Goal: Information Seeking & Learning: Check status

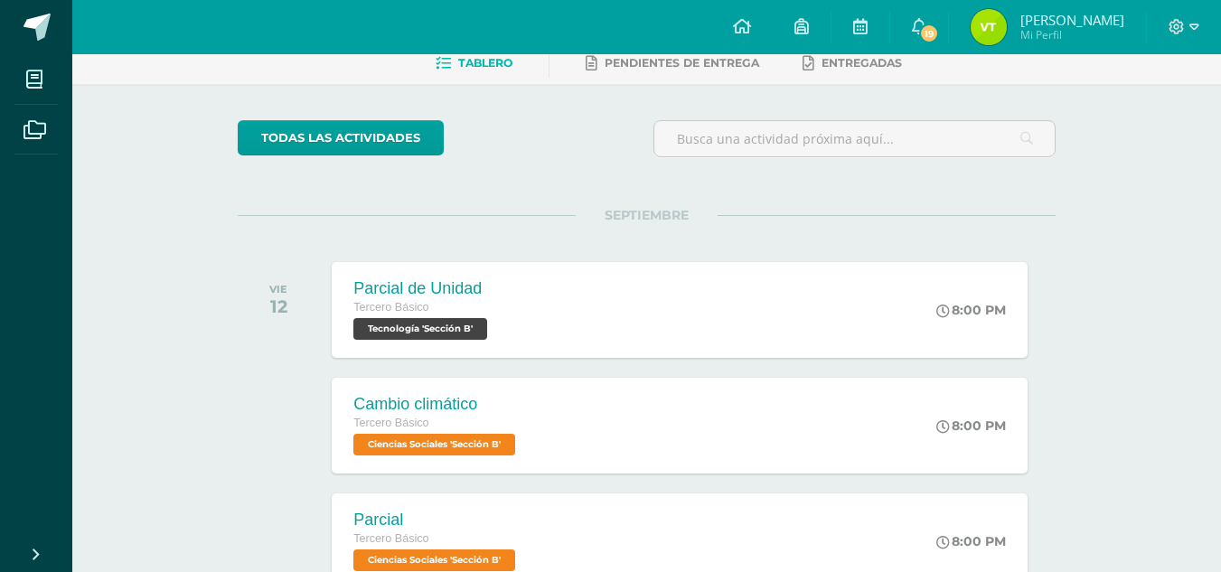
scroll to position [111, 0]
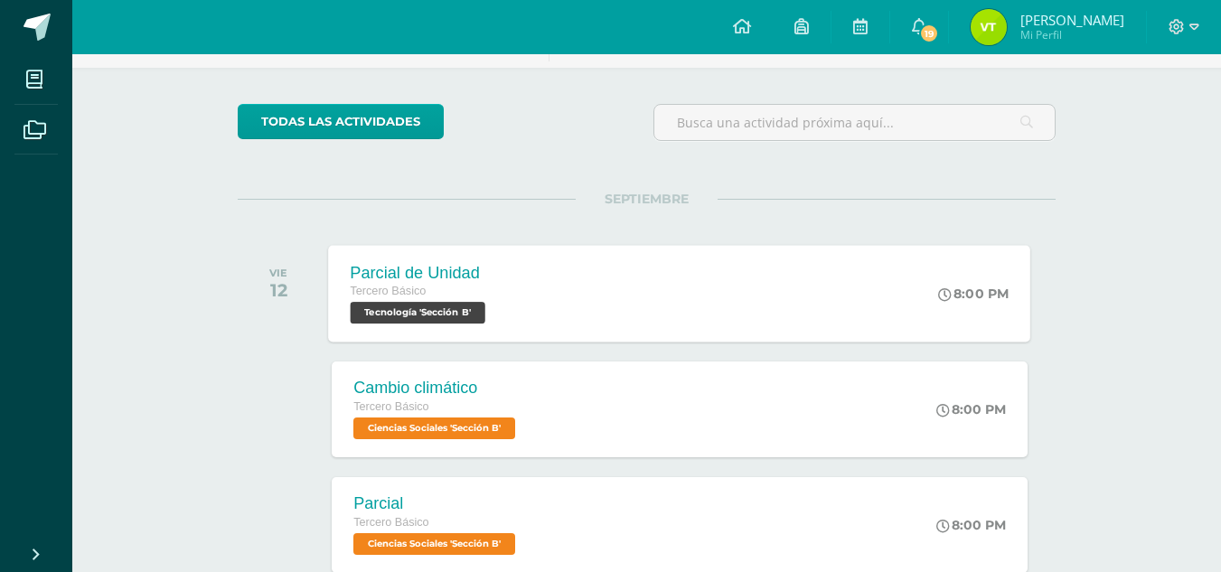
click at [424, 296] on span "Tercero Básico" at bounding box center [389, 291] width 76 height 13
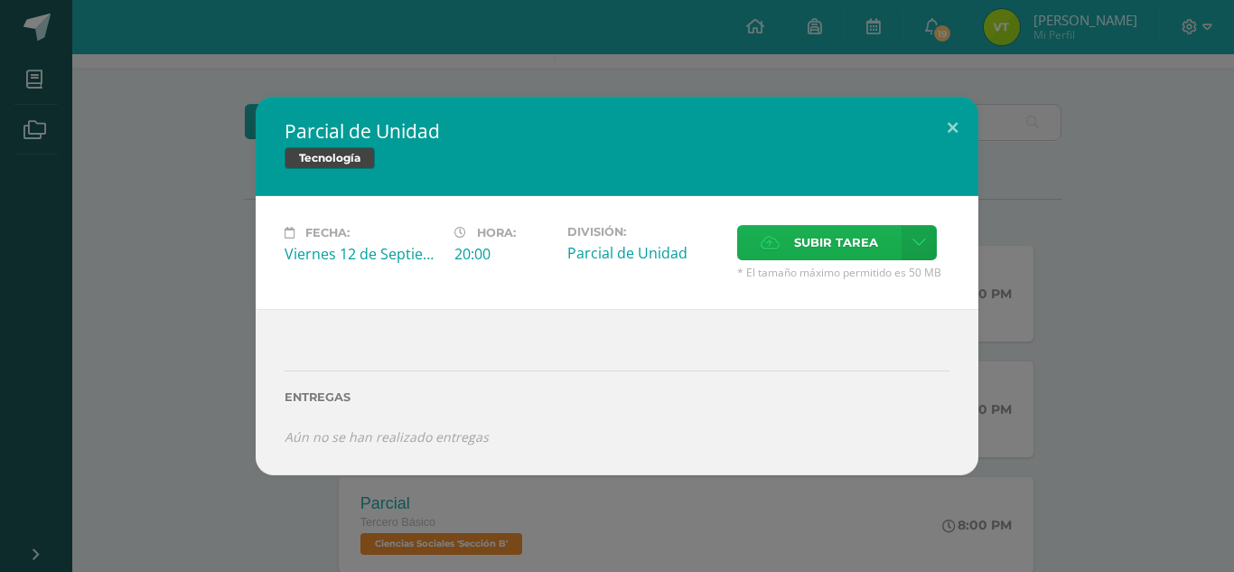
click at [808, 239] on span "Subir tarea" at bounding box center [836, 242] width 84 height 33
click at [0, 0] on input "Subir tarea" at bounding box center [0, 0] width 0 height 0
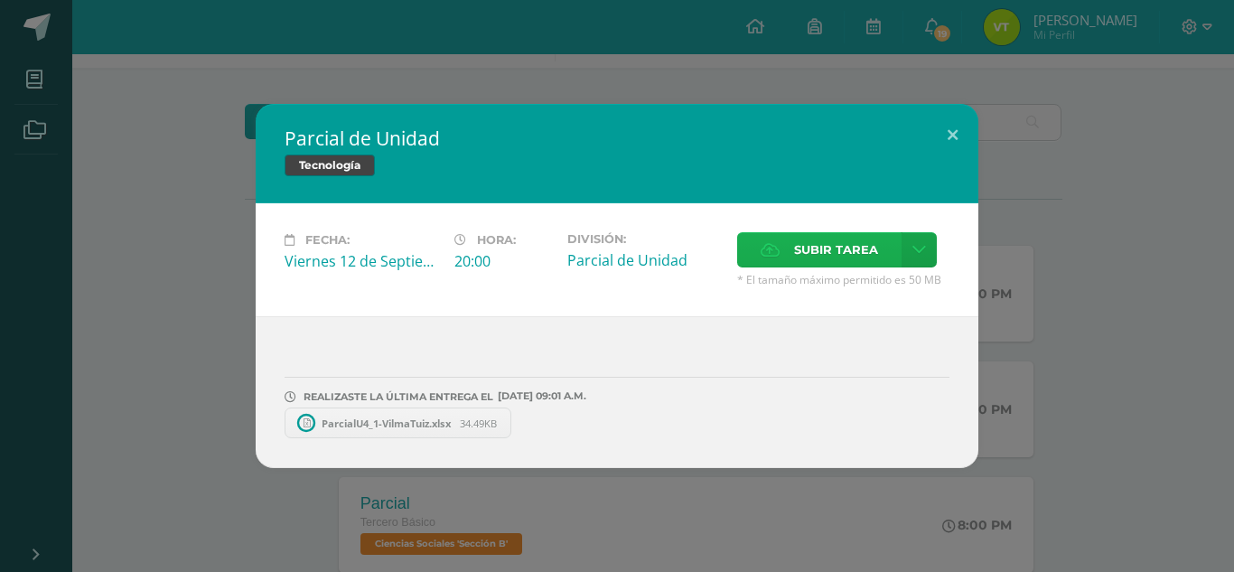
click at [804, 246] on span "Subir tarea" at bounding box center [836, 249] width 84 height 33
click at [0, 0] on input "Subir tarea" at bounding box center [0, 0] width 0 height 0
click at [408, 417] on span "ParcialU4_1-VilmaTuiz.xlsx" at bounding box center [386, 424] width 147 height 14
click at [614, 426] on span "ParcialU4_2_VilmaTuiz.xlsx" at bounding box center [635, 424] width 148 height 14
click at [949, 134] on button at bounding box center [953, 134] width 52 height 61
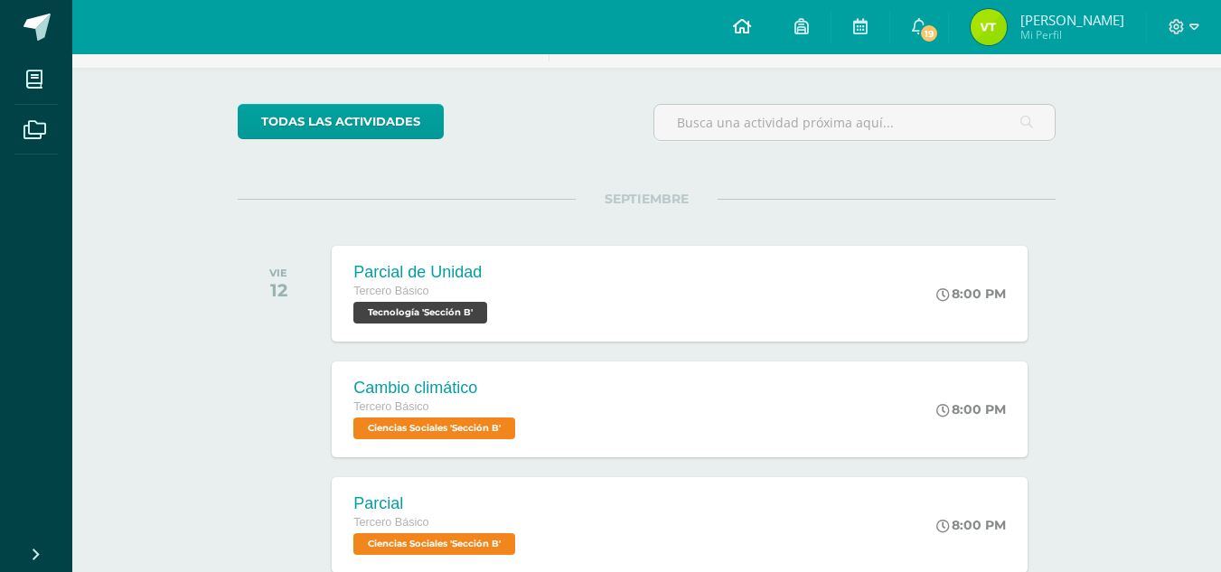
click at [751, 29] on icon at bounding box center [742, 26] width 18 height 16
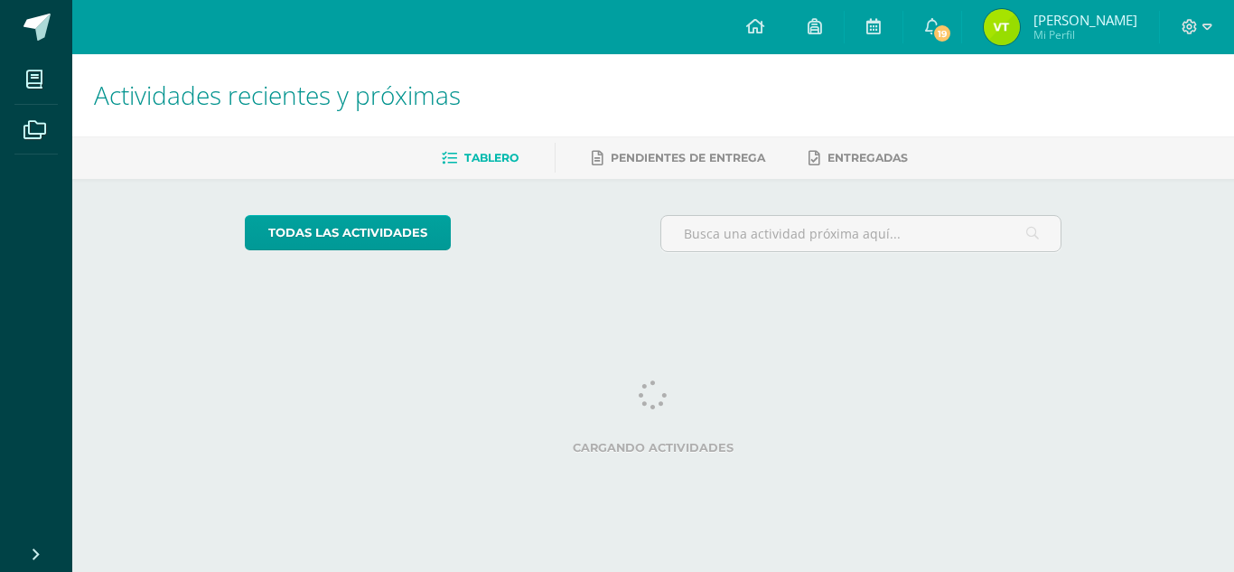
click at [1013, 39] on img at bounding box center [1002, 27] width 36 height 36
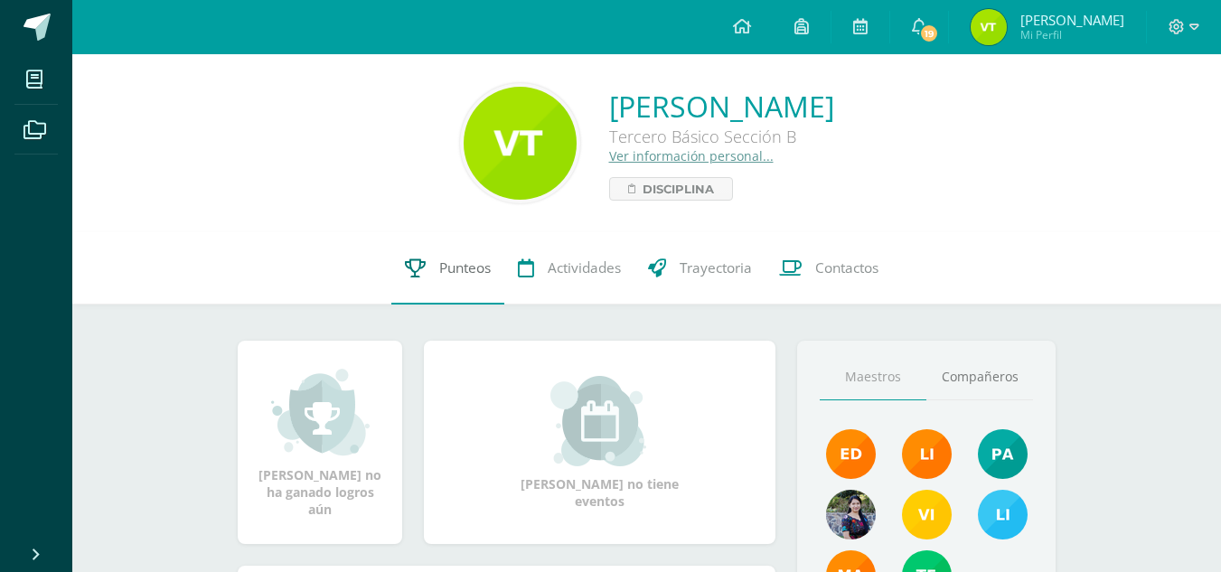
click at [427, 272] on link "Punteos" at bounding box center [447, 268] width 113 height 72
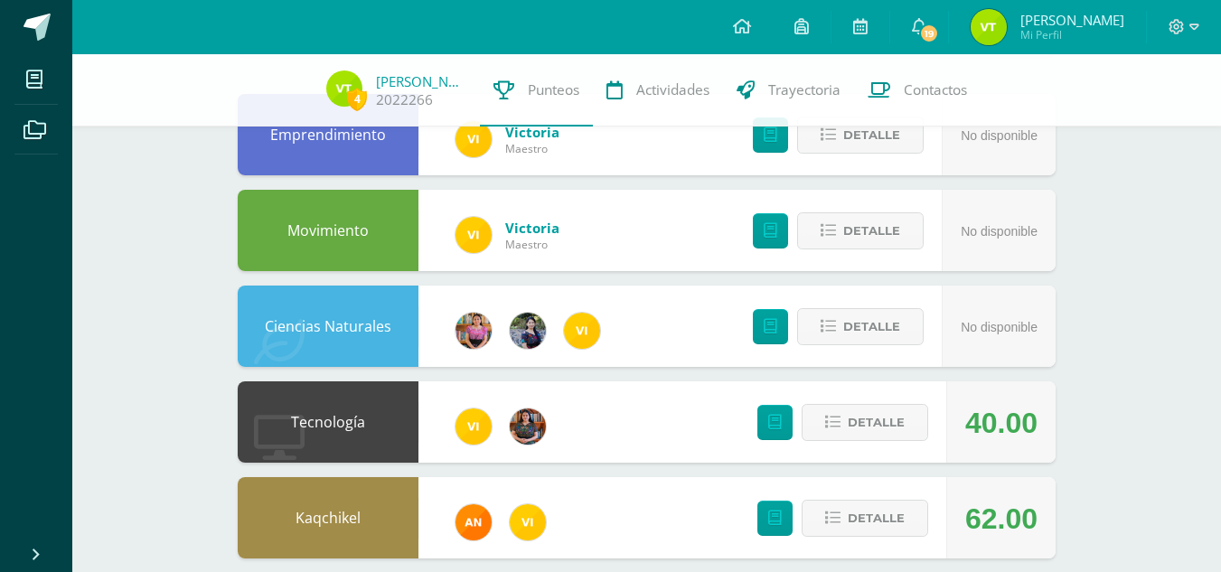
scroll to position [198, 0]
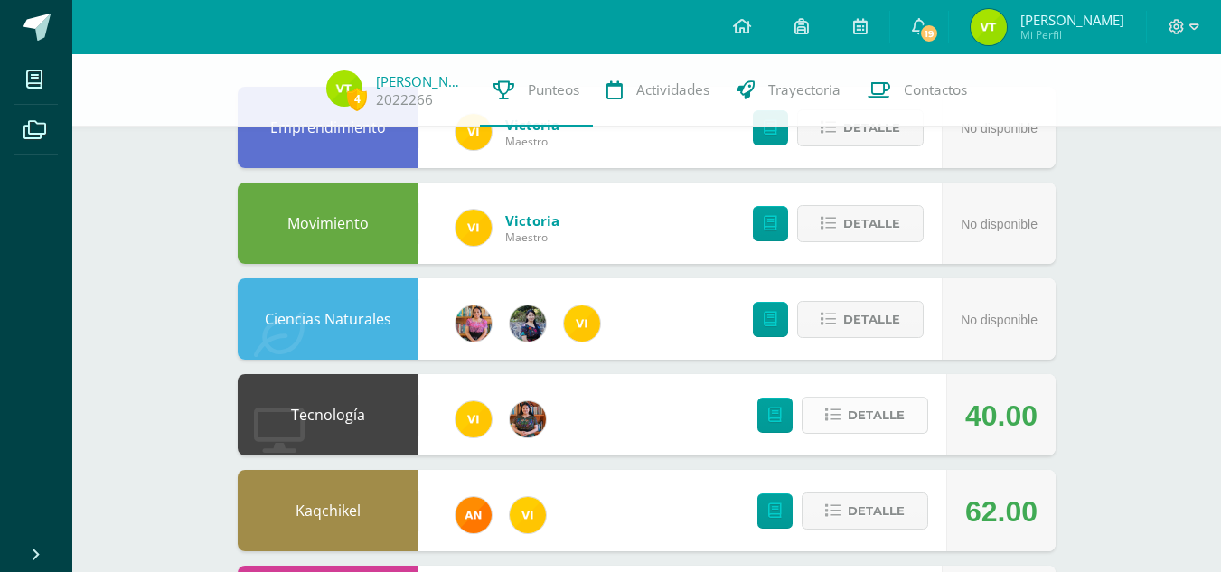
click at [861, 414] on span "Detalle" at bounding box center [876, 414] width 57 height 33
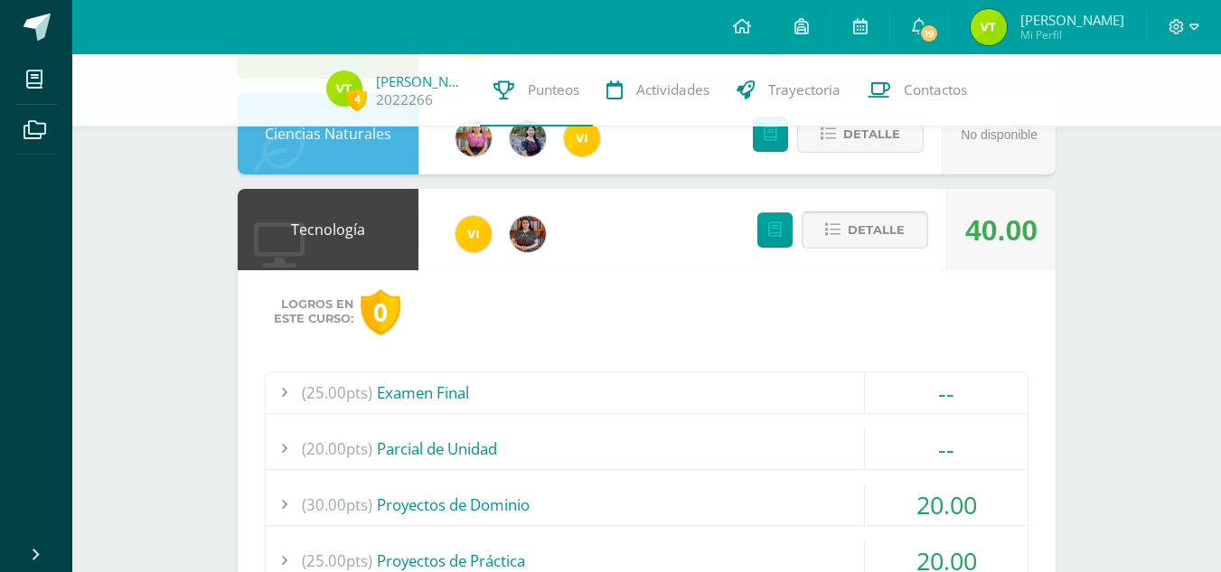
scroll to position [602, 0]
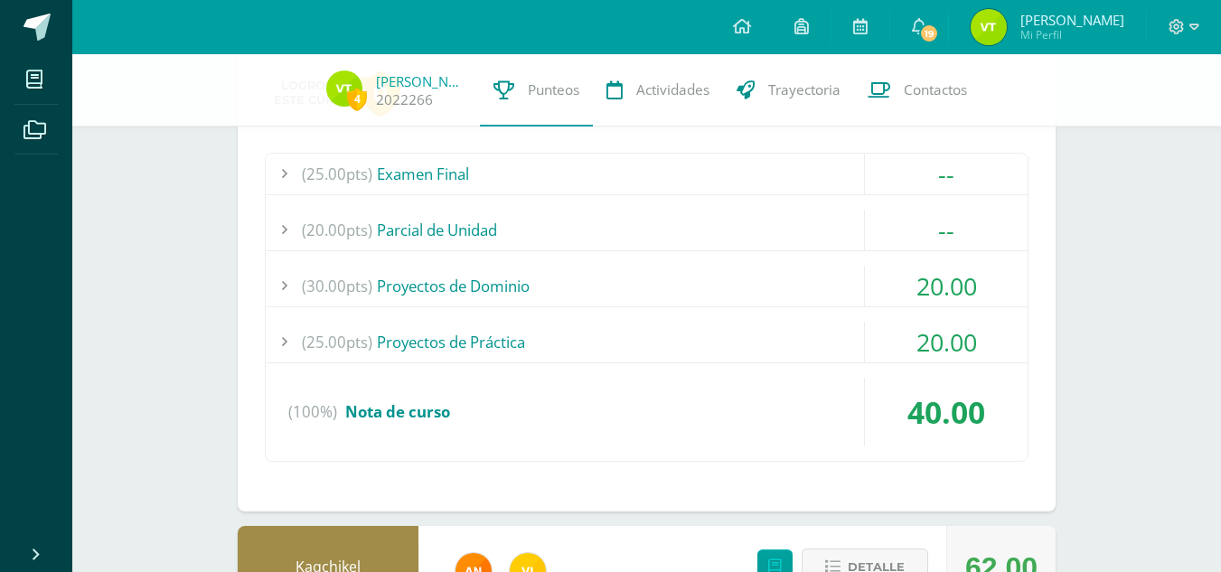
click at [654, 288] on div "(30.00pts) Proyectos de Dominio" at bounding box center [647, 286] width 762 height 41
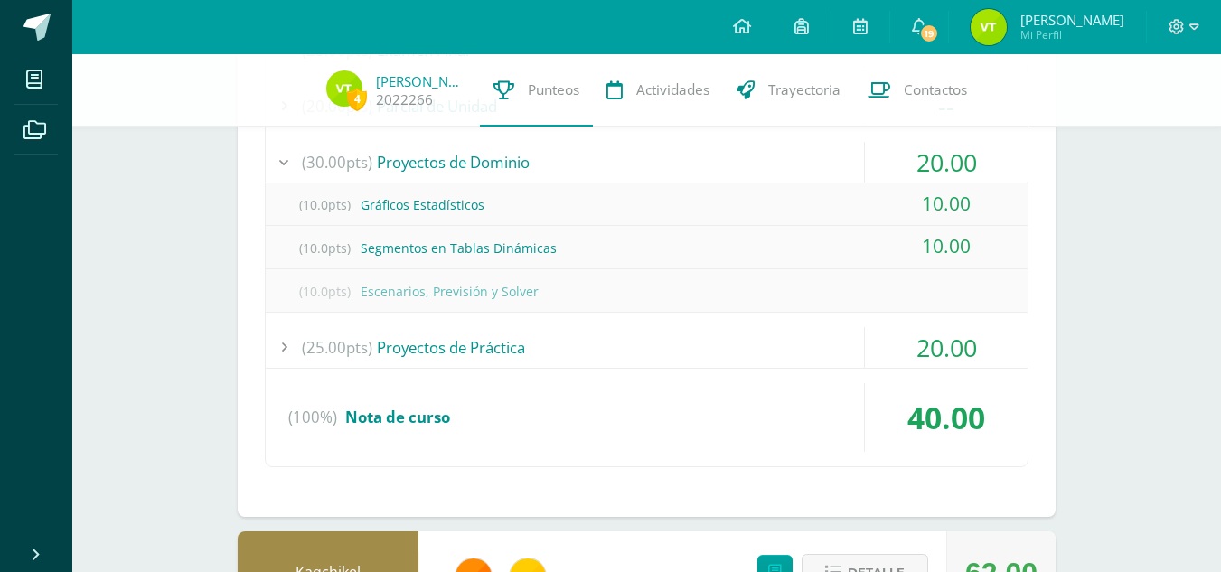
scroll to position [729, 0]
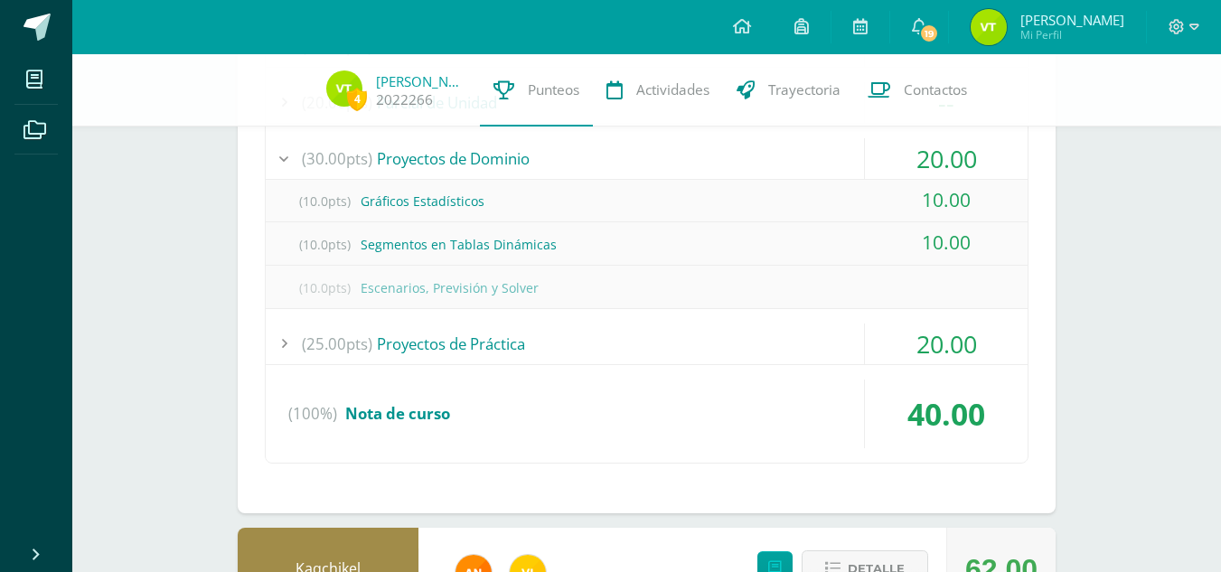
click at [625, 333] on div "(25.00pts) Proyectos de Práctica" at bounding box center [647, 343] width 762 height 41
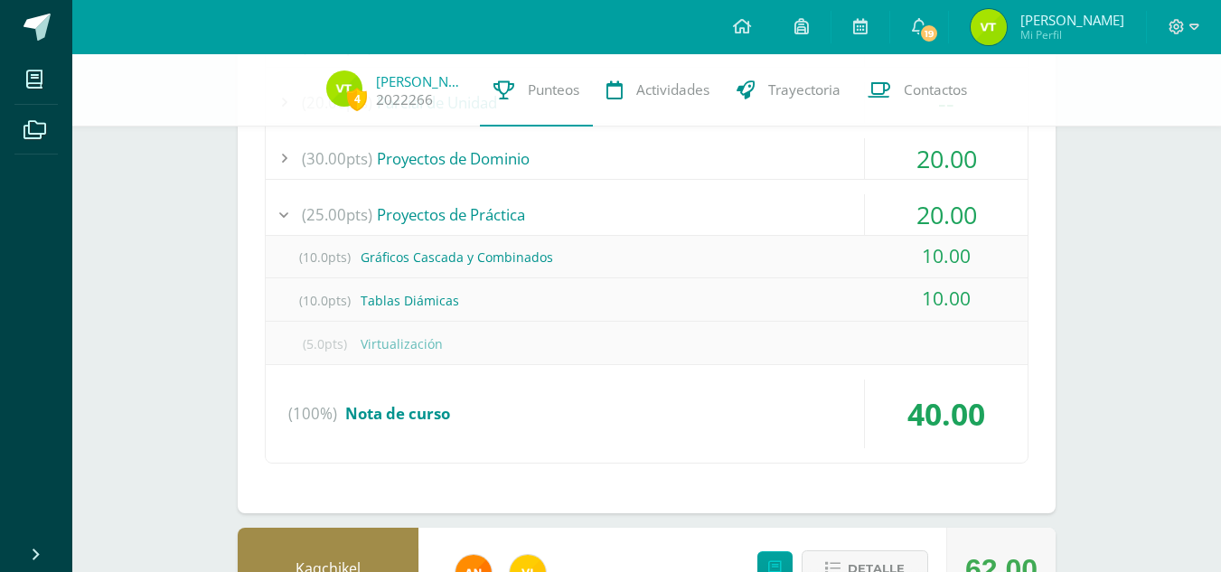
scroll to position [937, 0]
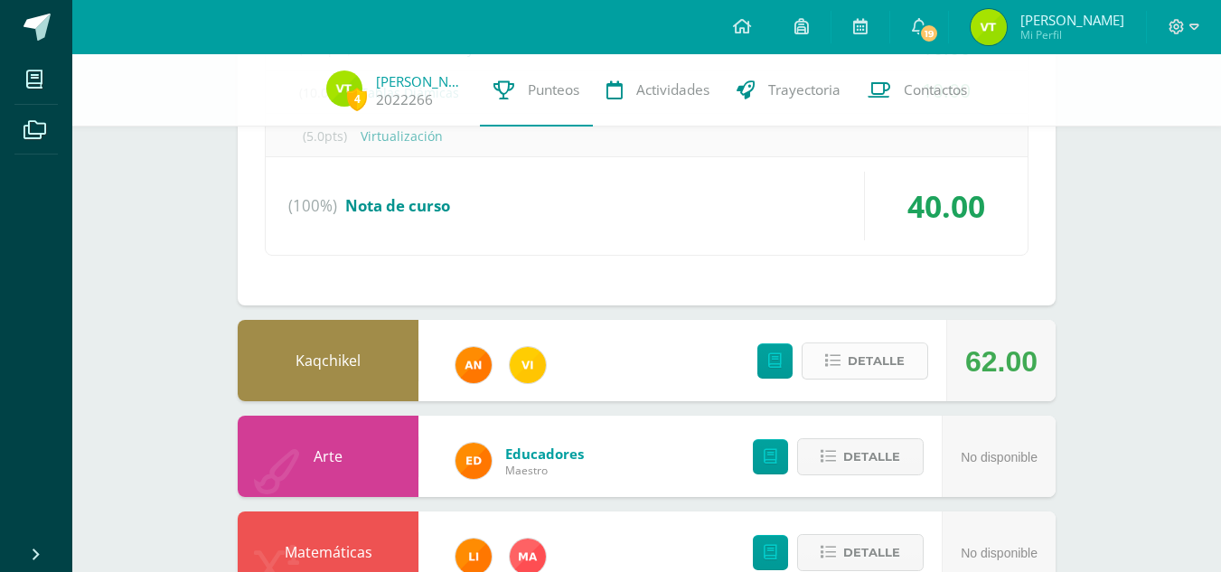
click at [876, 369] on span "Detalle" at bounding box center [876, 360] width 57 height 33
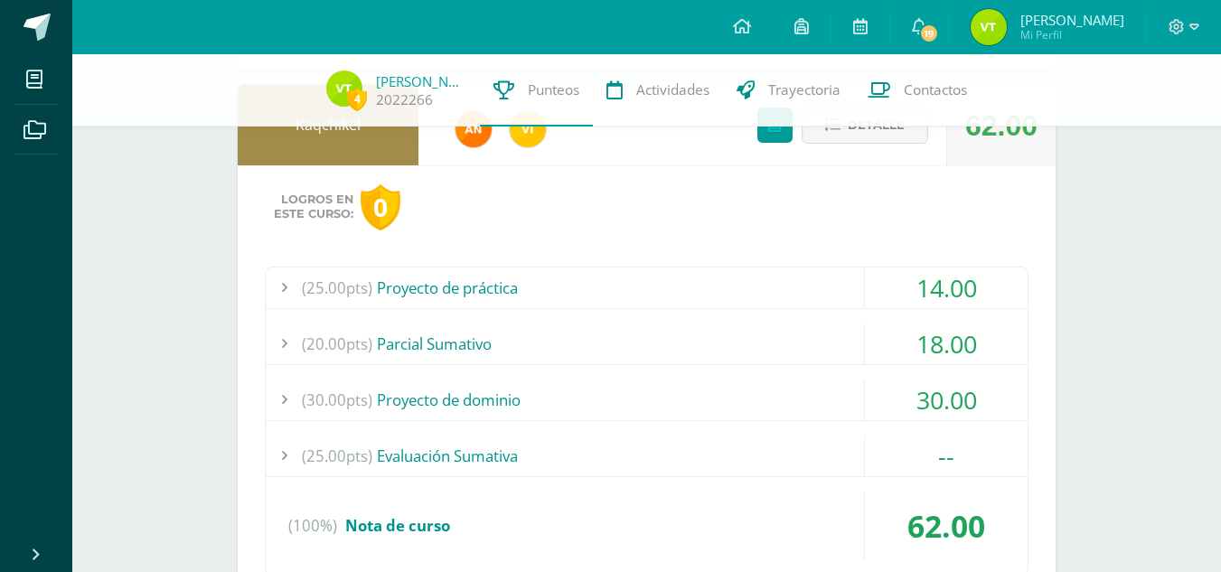
scroll to position [1174, 0]
click at [586, 304] on div "(25.00pts) Proyecto de práctica" at bounding box center [647, 287] width 762 height 41
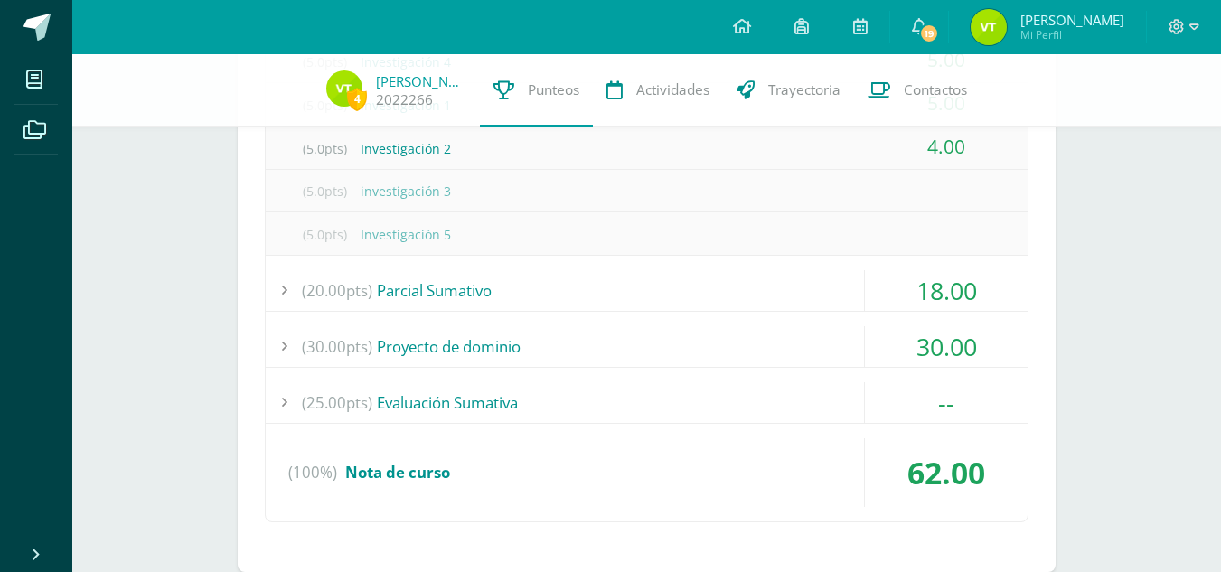
scroll to position [1313, 0]
click at [659, 286] on div "(20.00pts) Parcial Sumativo" at bounding box center [647, 289] width 762 height 41
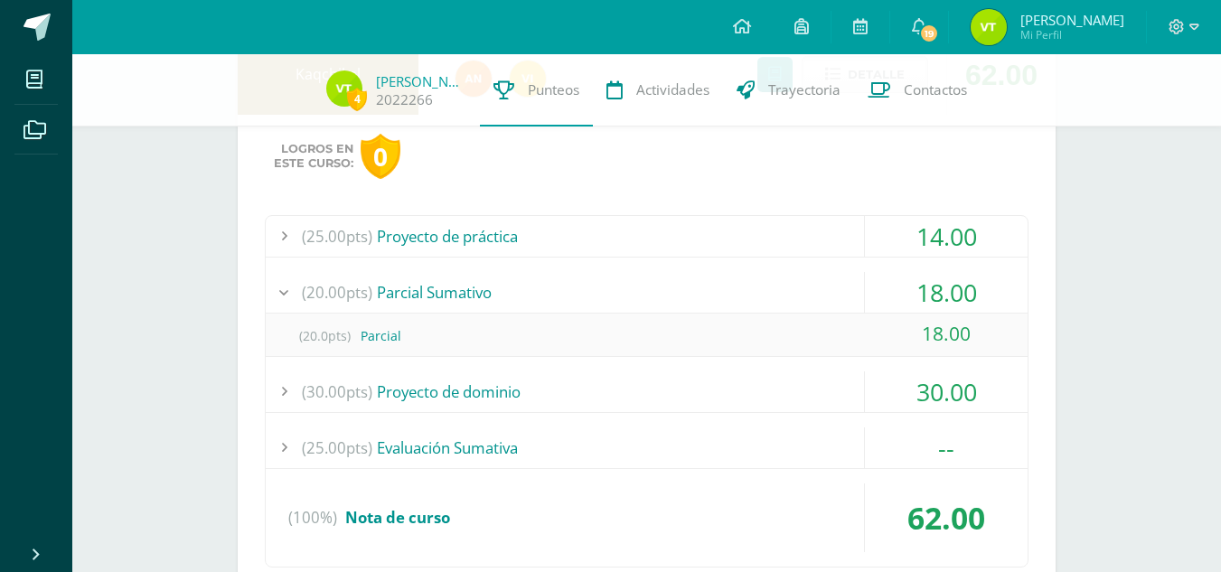
scroll to position [1084, 0]
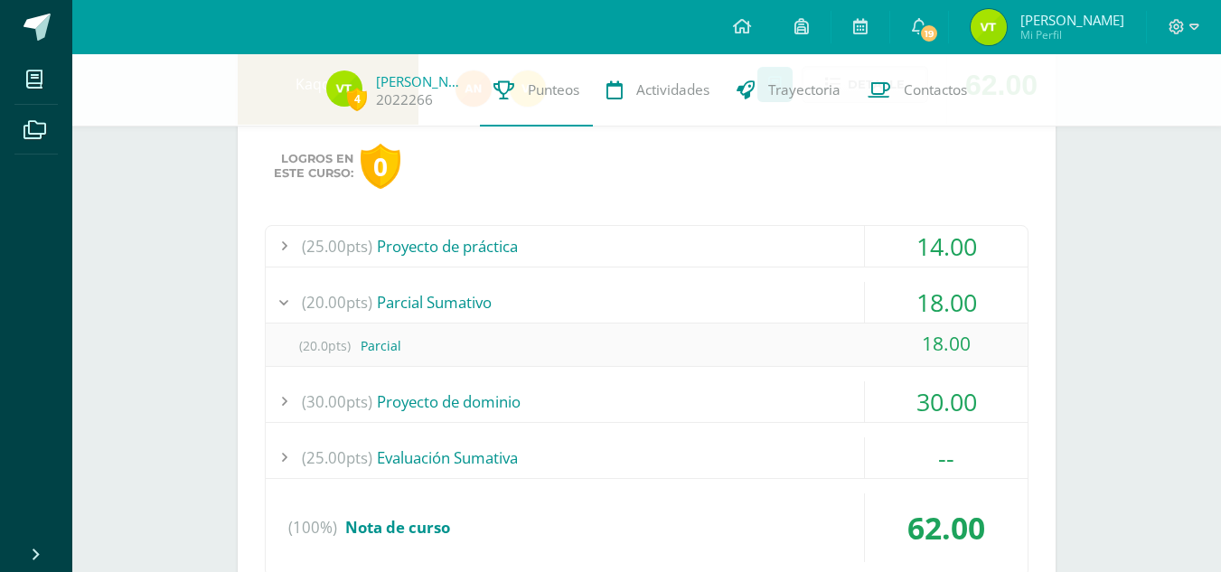
click at [598, 258] on div "(25.00pts) Proyecto de práctica" at bounding box center [647, 246] width 762 height 41
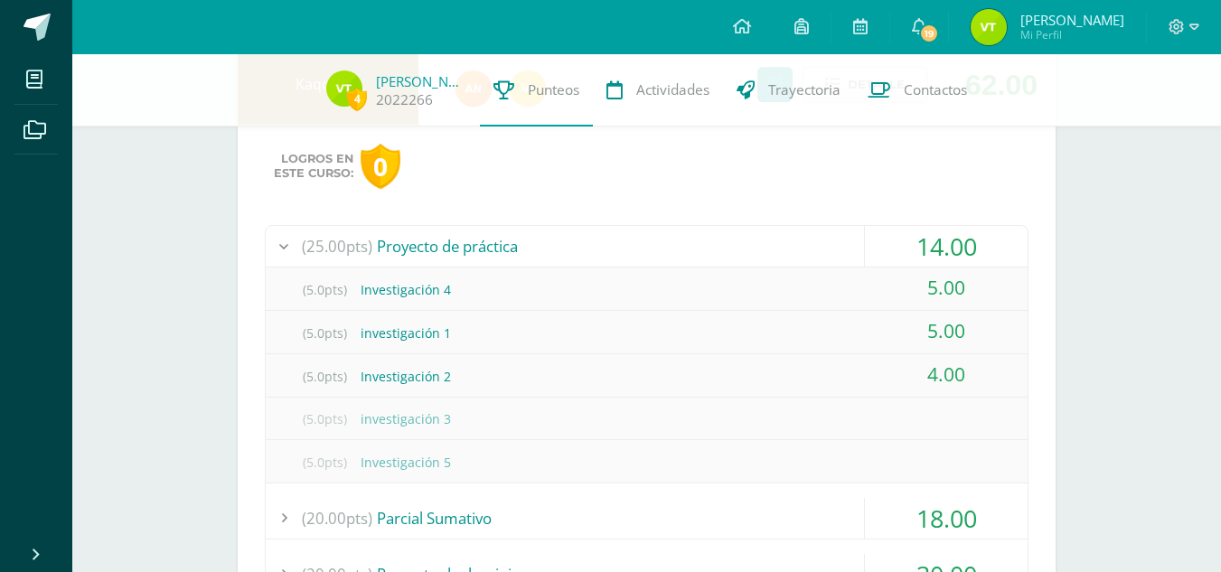
click at [598, 258] on div "(25.00pts) Proyecto de práctica" at bounding box center [647, 246] width 762 height 41
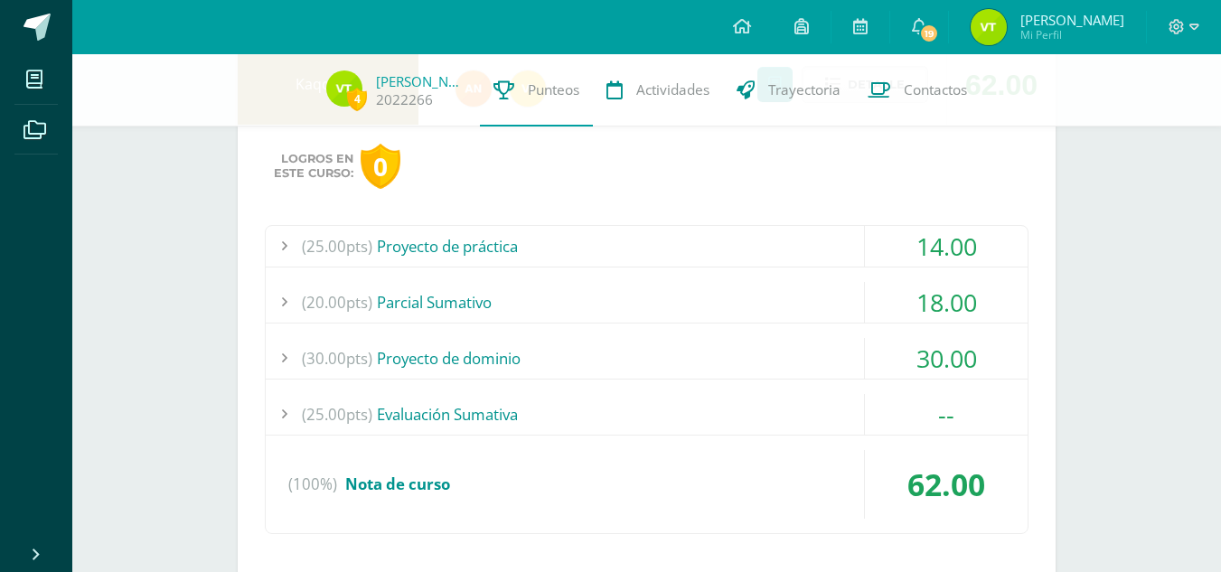
click at [604, 304] on div "(20.00pts) Parcial Sumativo" at bounding box center [647, 302] width 762 height 41
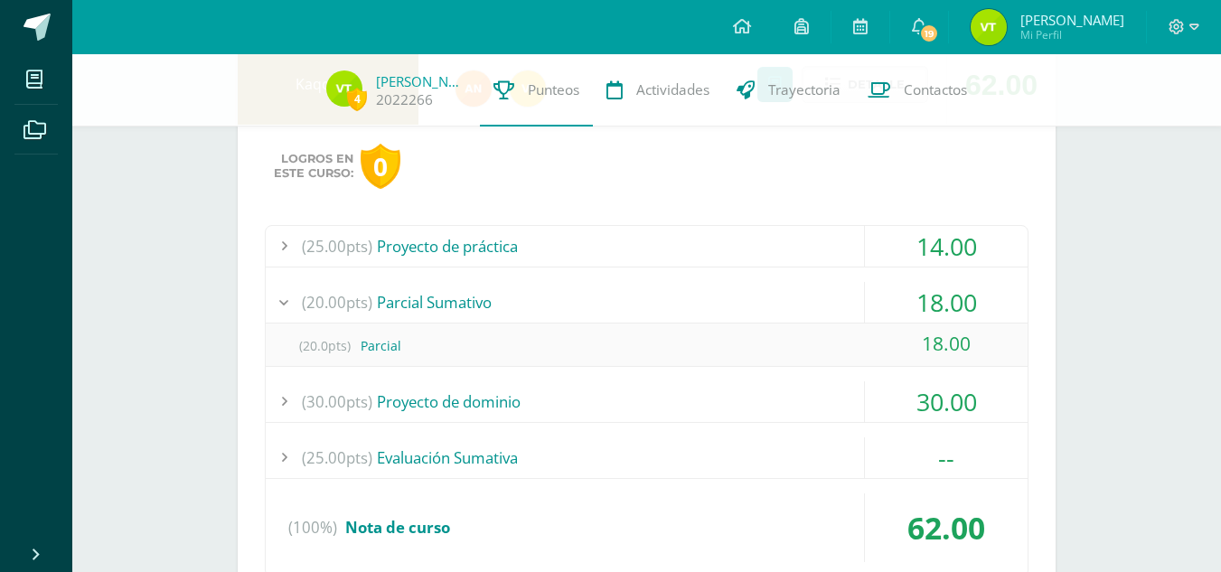
click at [604, 304] on div "(20.00pts) Parcial Sumativo" at bounding box center [647, 302] width 762 height 41
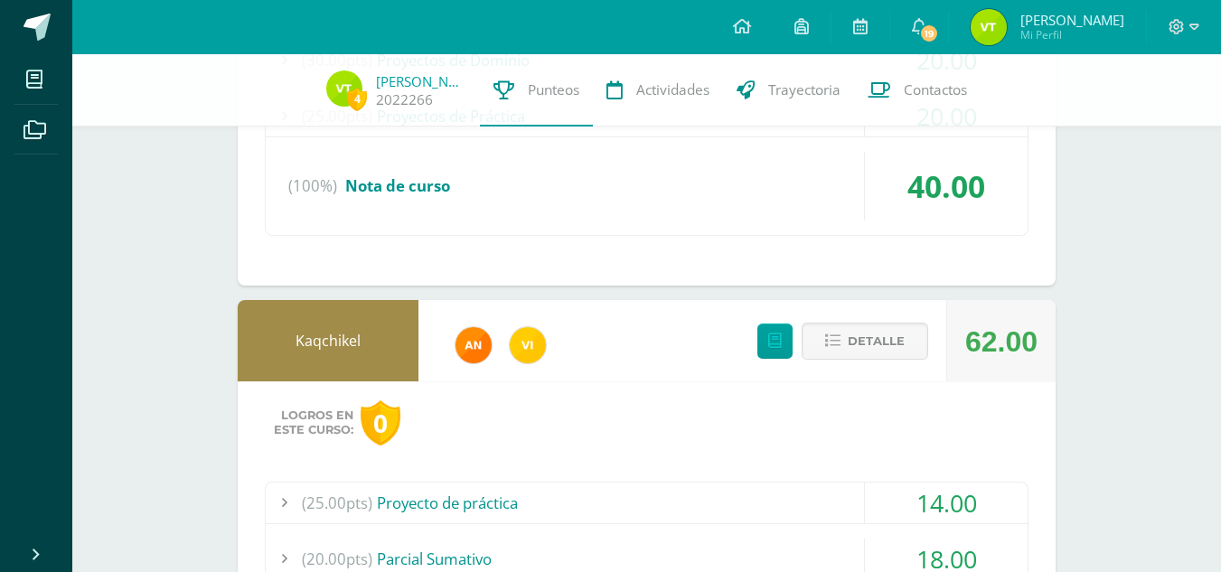
scroll to position [826, 0]
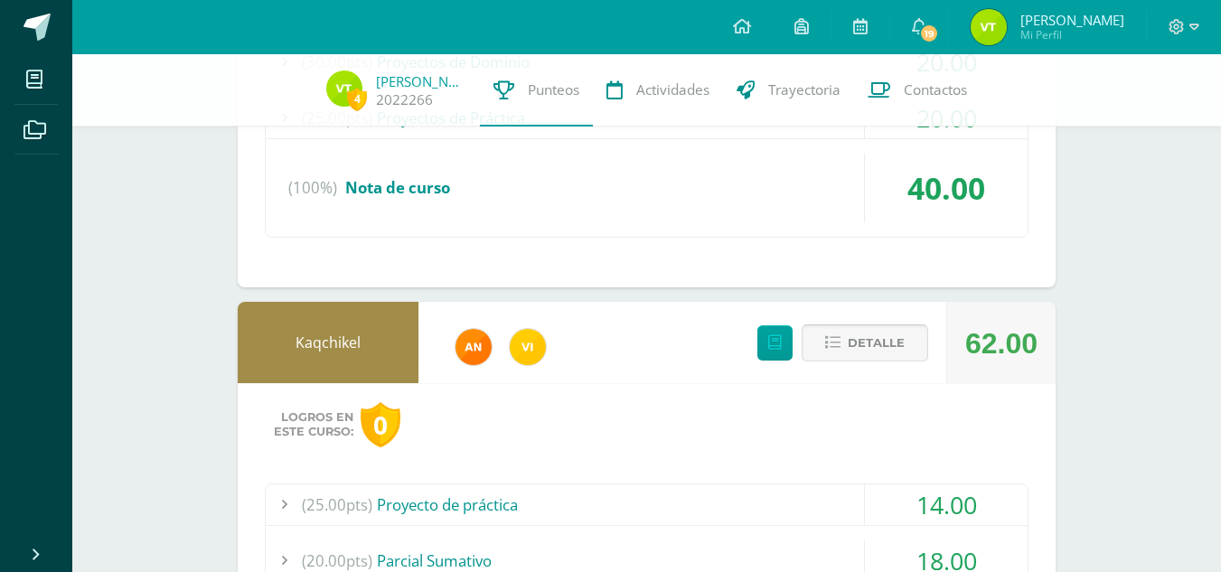
click at [887, 339] on span "Detalle" at bounding box center [876, 342] width 57 height 33
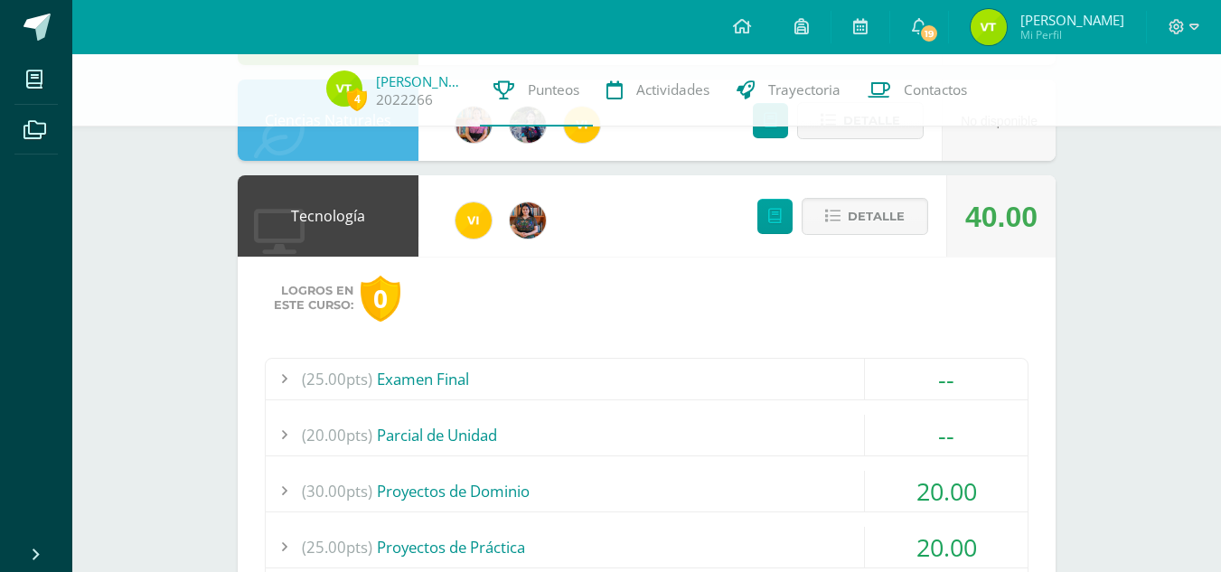
scroll to position [396, 0]
click at [843, 216] on button "Detalle" at bounding box center [864, 217] width 127 height 37
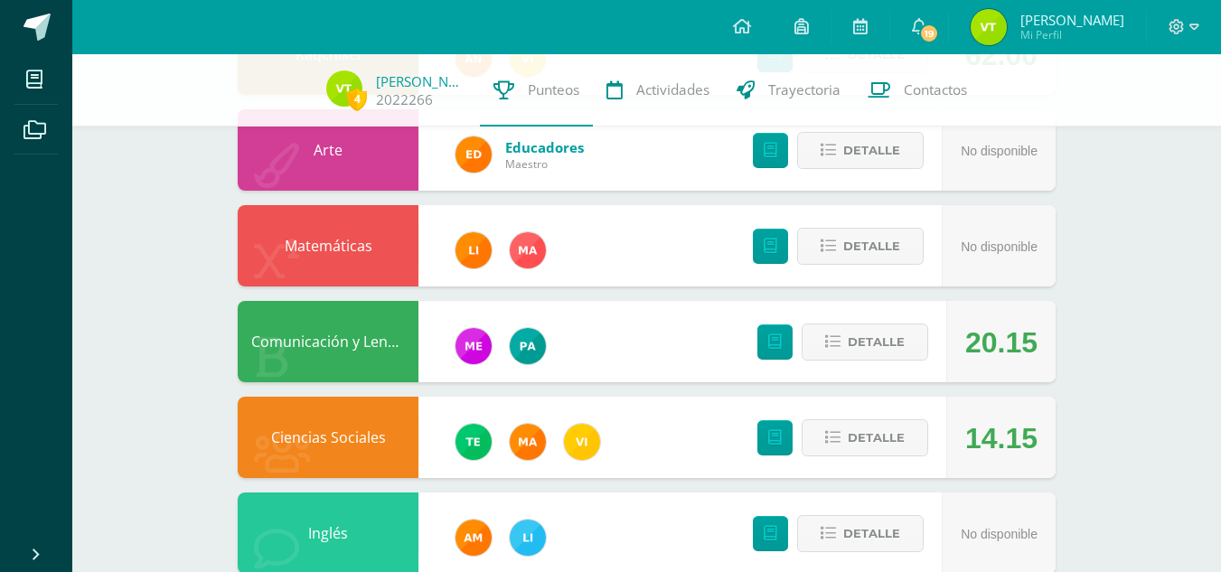
scroll to position [658, 0]
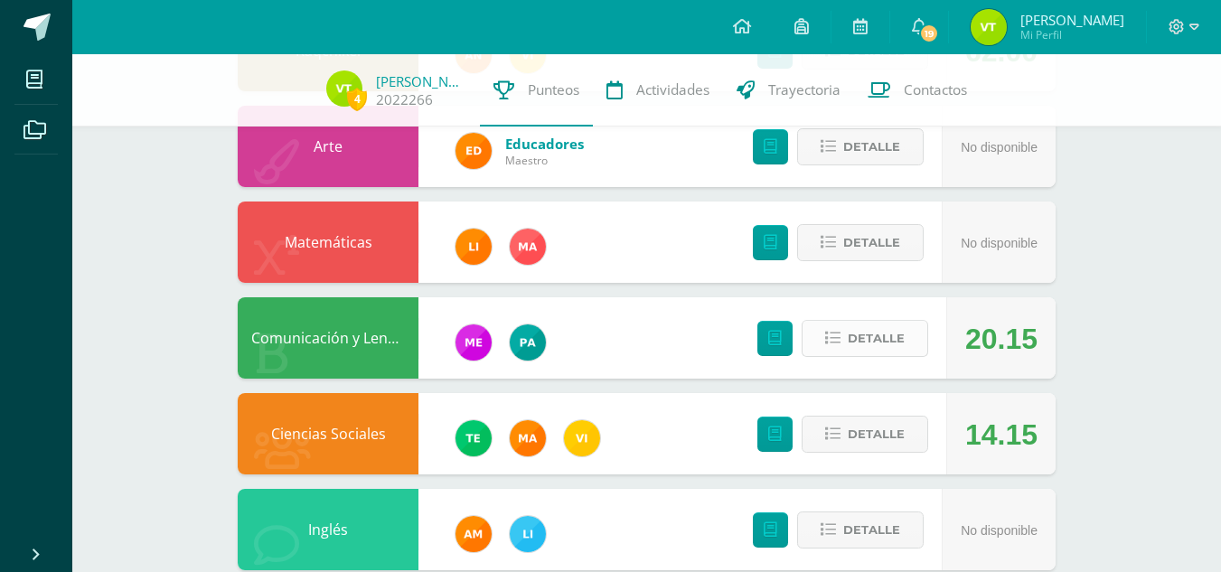
click at [873, 335] on span "Detalle" at bounding box center [876, 338] width 57 height 33
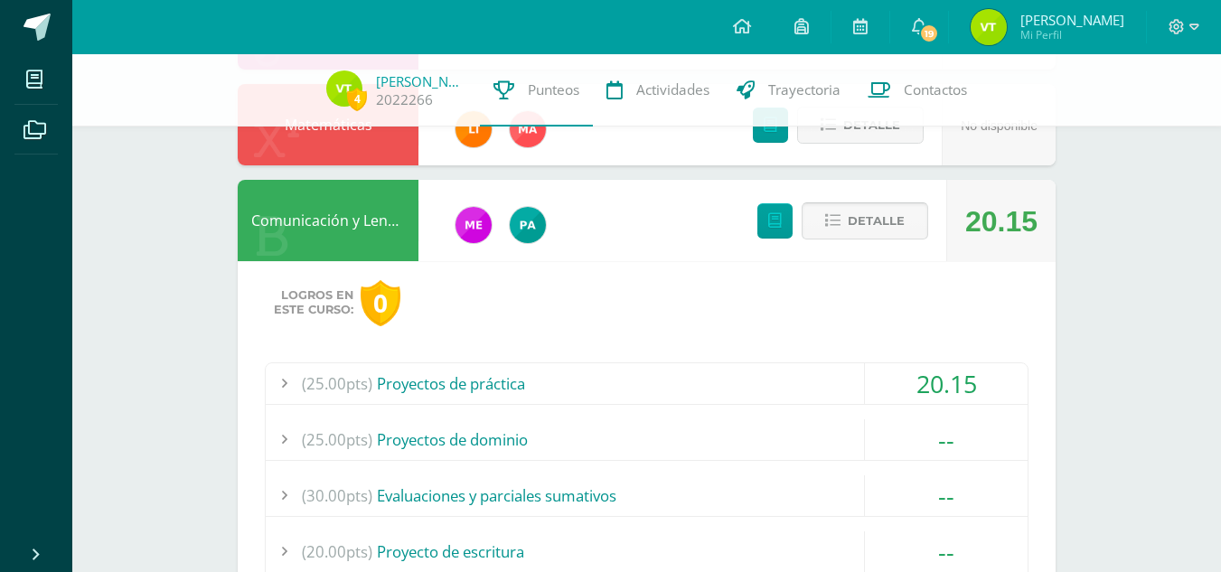
scroll to position [777, 0]
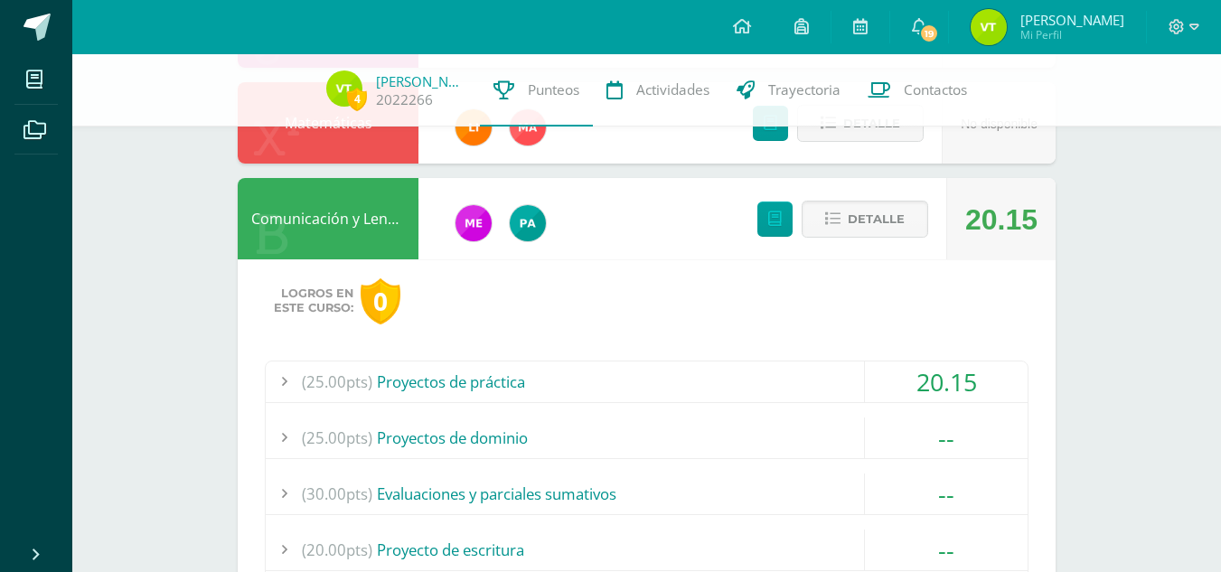
click at [568, 384] on div "(25.00pts) Proyectos de práctica" at bounding box center [647, 381] width 762 height 41
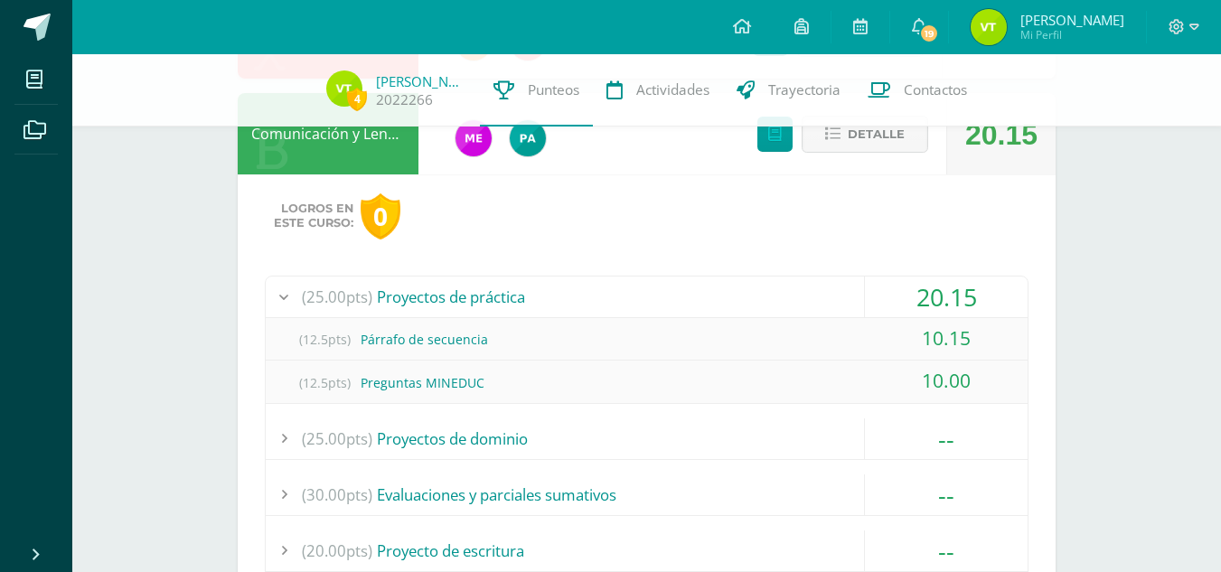
scroll to position [865, 0]
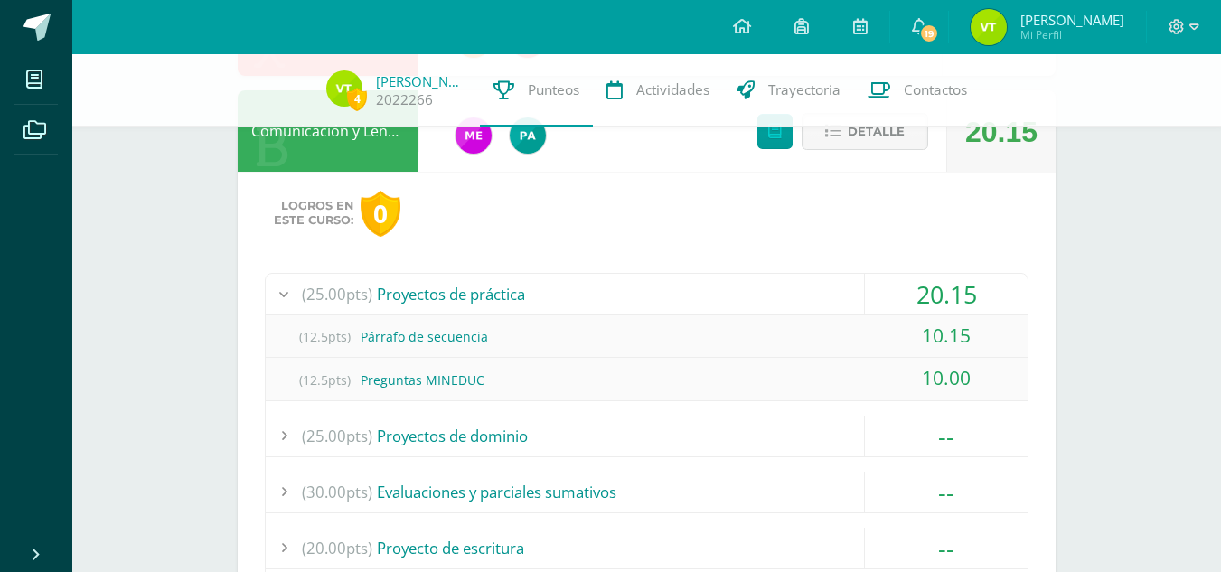
click at [602, 339] on div "(12.5pts) Párrafo de secuencia" at bounding box center [647, 336] width 762 height 41
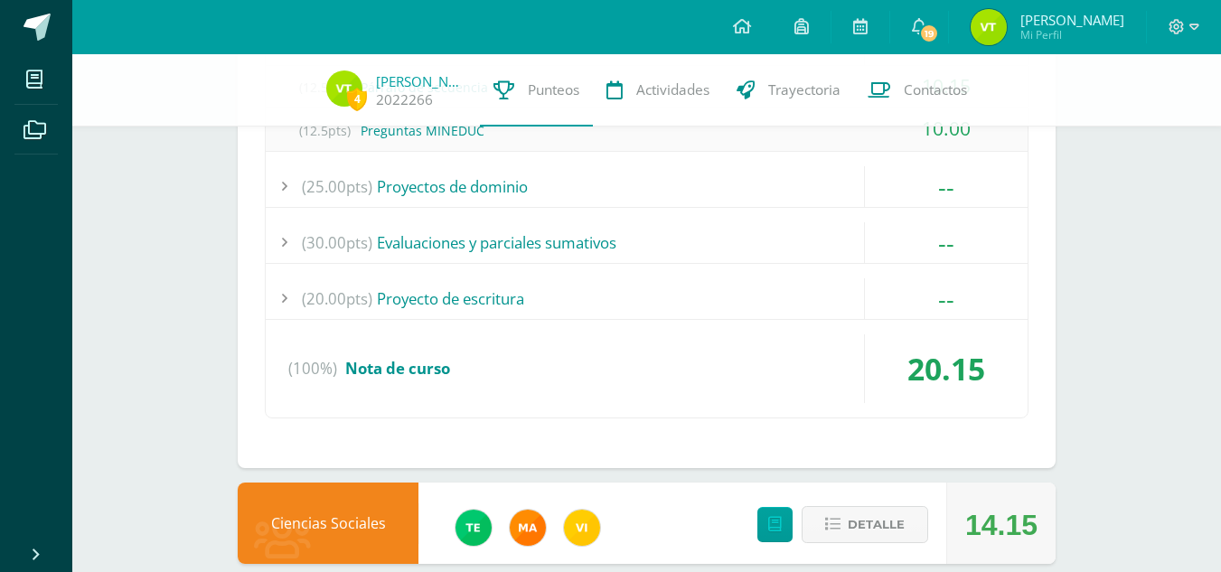
scroll to position [1238, 0]
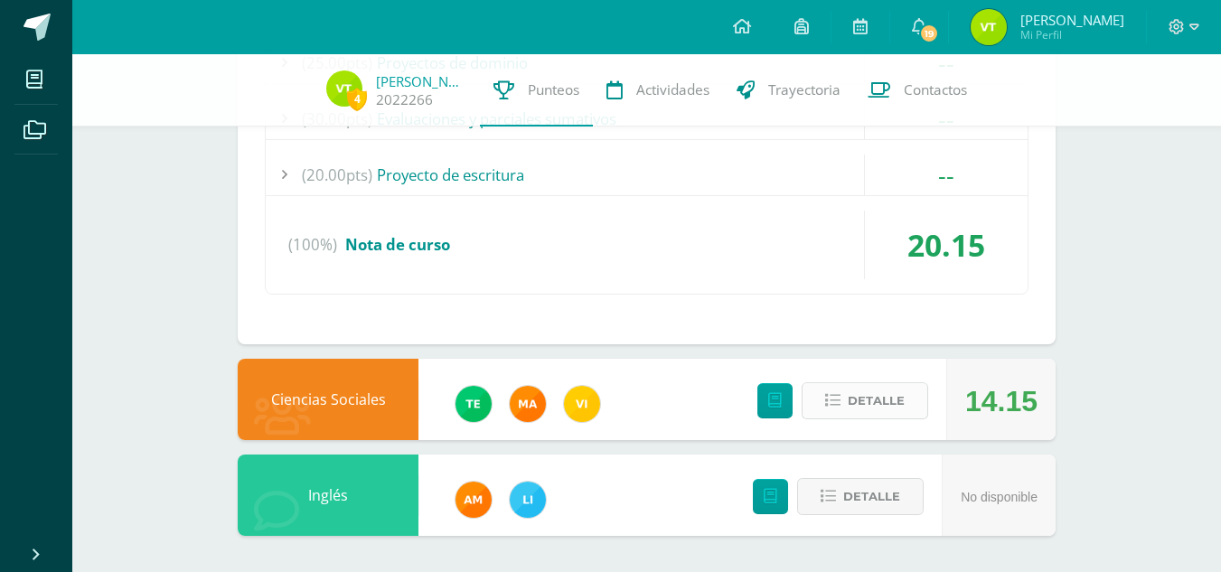
click at [859, 386] on span "Detalle" at bounding box center [876, 400] width 57 height 33
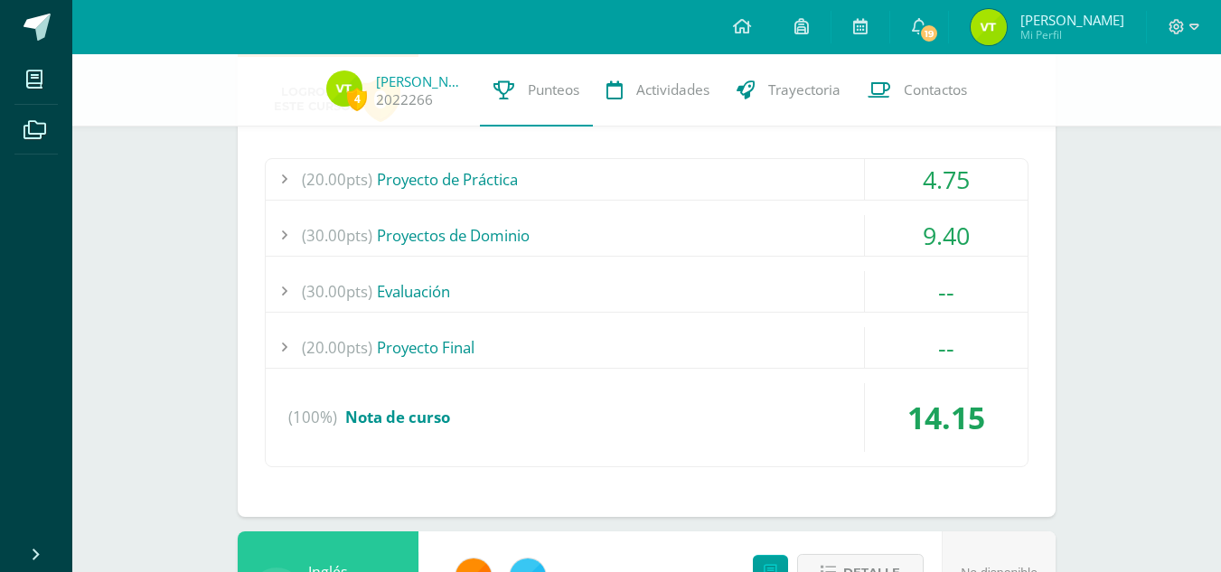
scroll to position [1622, 0]
click at [657, 167] on div "(20.00pts) Proyecto de Práctica" at bounding box center [647, 178] width 762 height 41
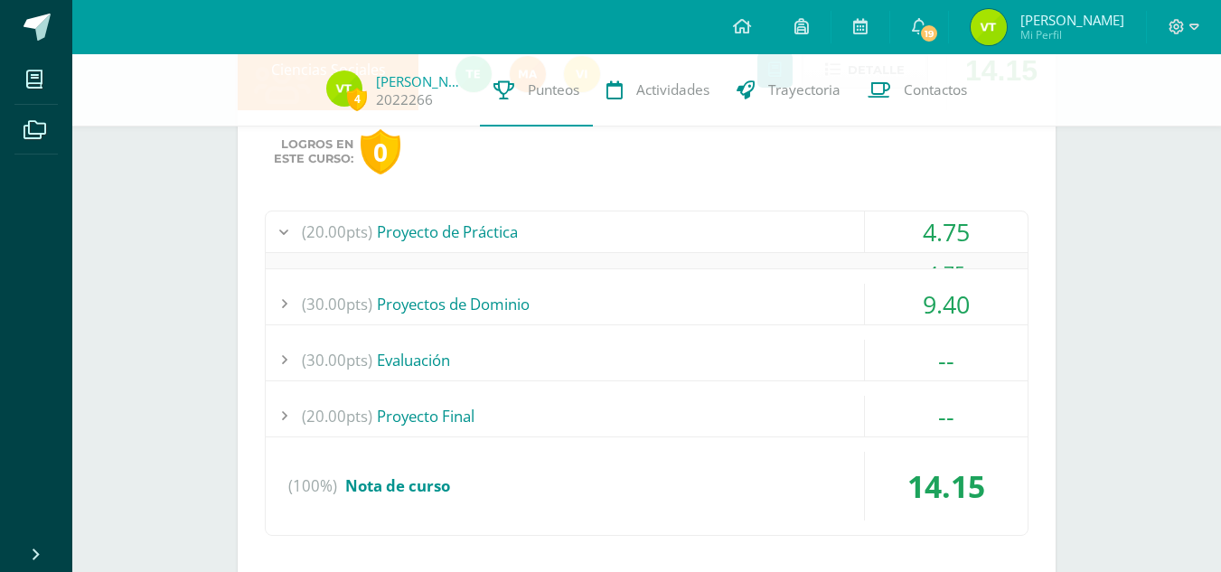
scroll to position [1535, 0]
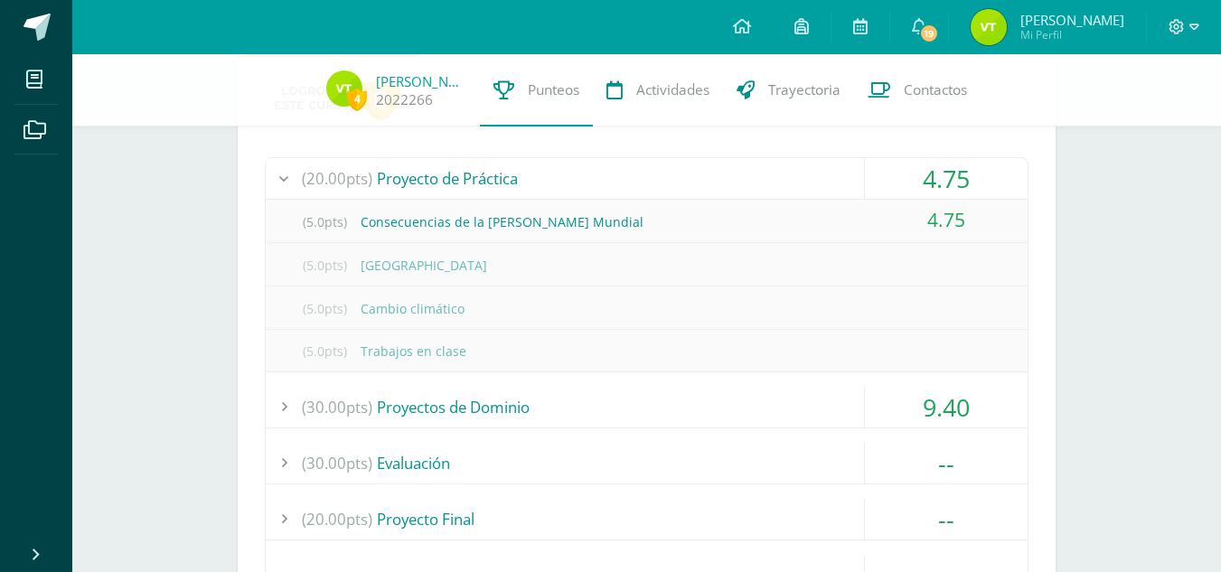
click at [614, 396] on div "(30.00pts) Proyectos de Dominio" at bounding box center [647, 407] width 762 height 41
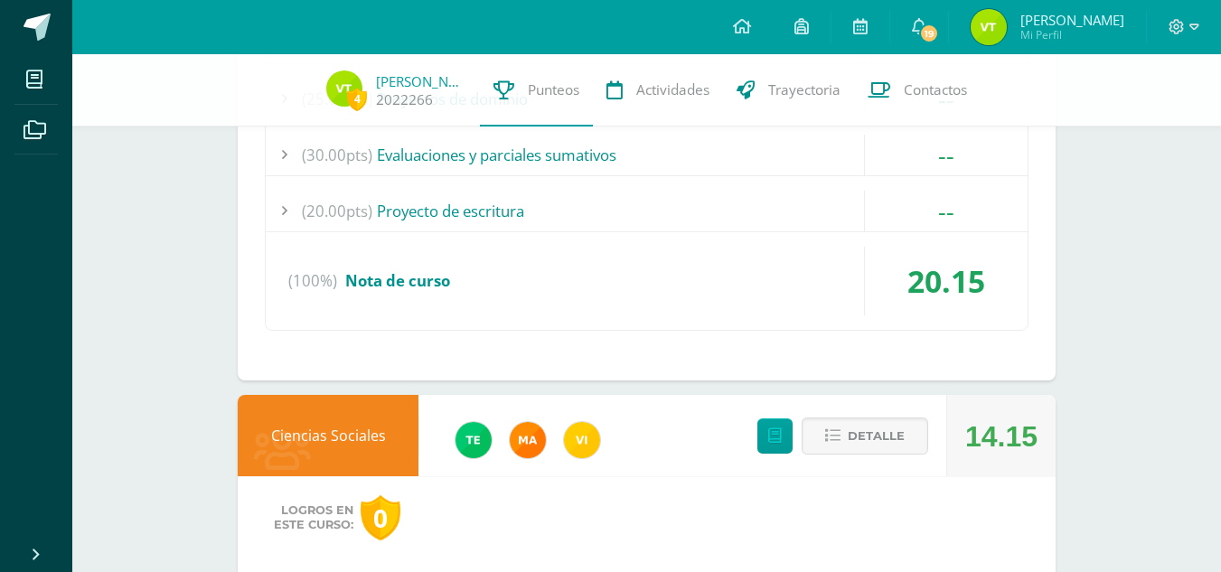
scroll to position [1115, 0]
click at [865, 442] on span "Detalle" at bounding box center [876, 436] width 57 height 33
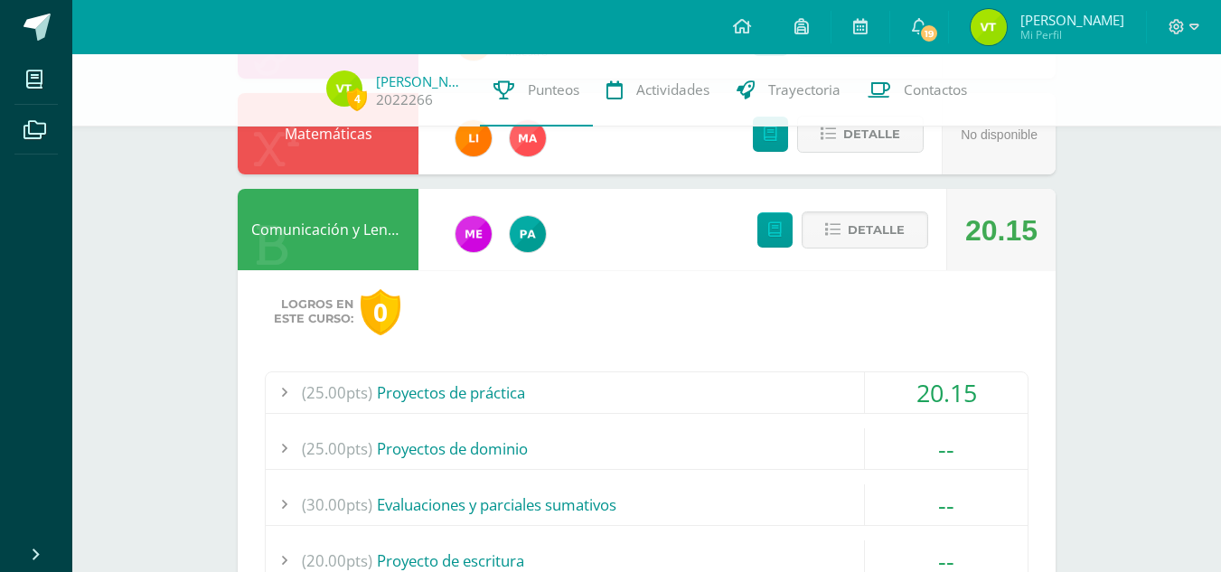
scroll to position [765, 0]
click at [867, 227] on span "Detalle" at bounding box center [876, 230] width 57 height 33
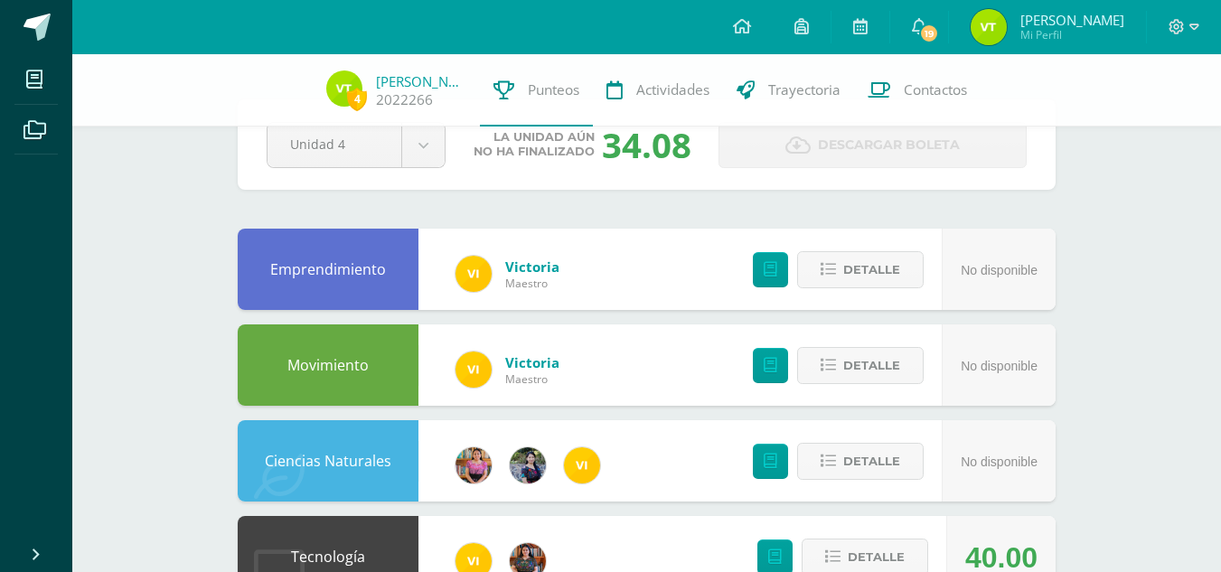
scroll to position [0, 0]
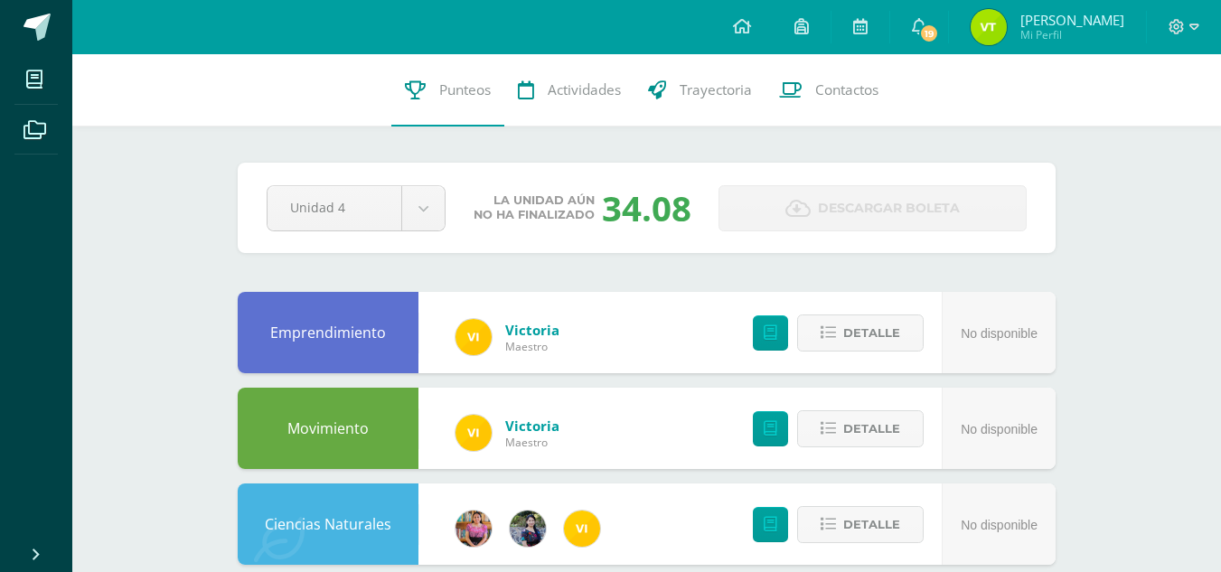
click at [1213, 28] on div at bounding box center [1184, 27] width 74 height 54
click at [1187, 19] on span at bounding box center [1183, 27] width 31 height 20
click at [1129, 119] on span "Cerrar sesión" at bounding box center [1136, 122] width 81 height 17
